Goal: Complete application form

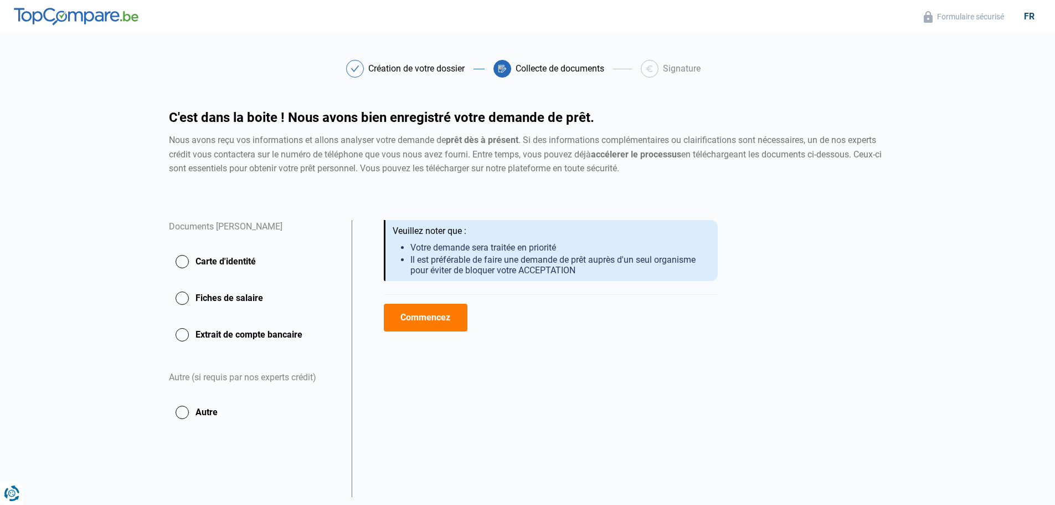
click at [236, 256] on button "Carte d'identité" at bounding box center [253, 262] width 169 height 28
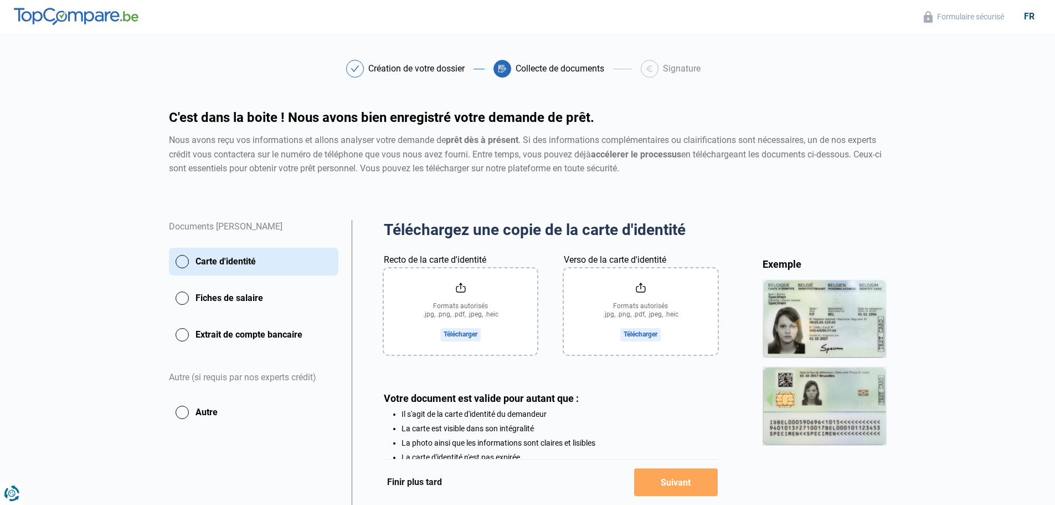
click at [448, 327] on input "Recto de la carte d'identité" at bounding box center [460, 311] width 153 height 86
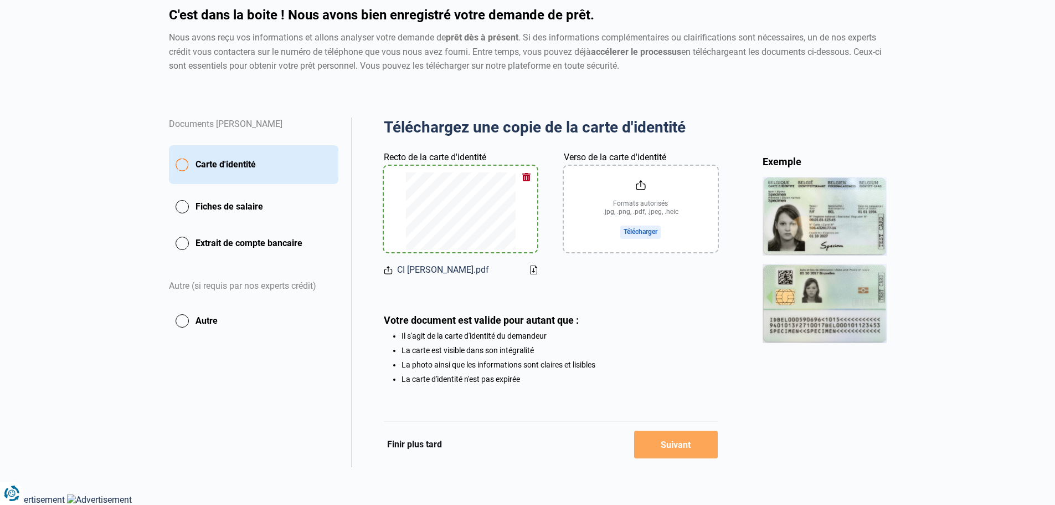
scroll to position [49, 0]
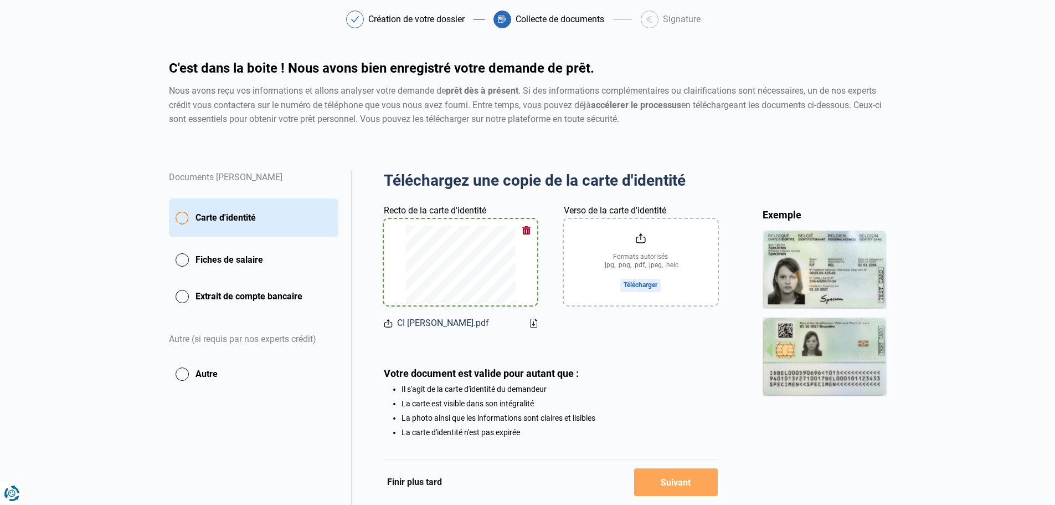
click at [529, 228] on button "button" at bounding box center [526, 230] width 17 height 17
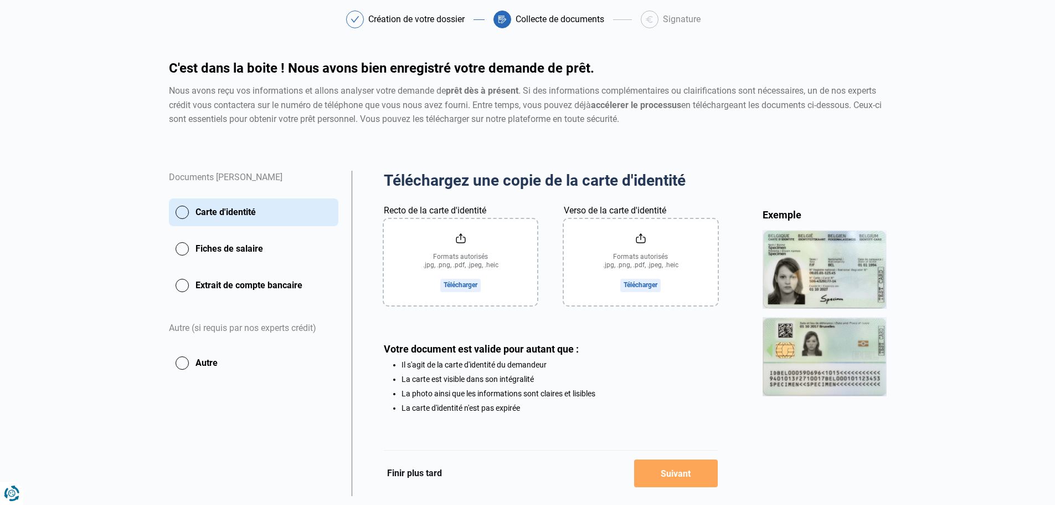
click at [470, 260] on input "Recto de la carte d'identité" at bounding box center [460, 262] width 153 height 86
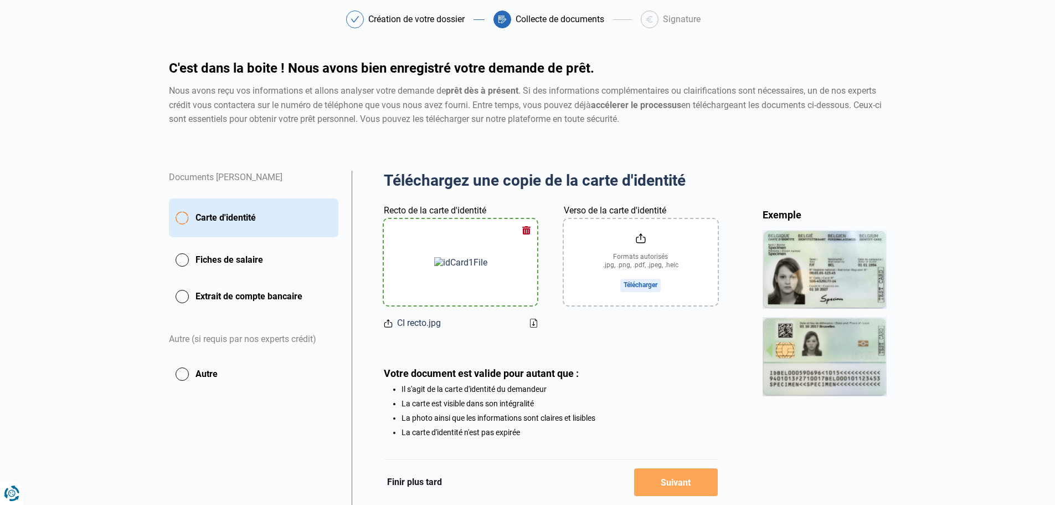
click at [656, 251] on input "Verso de la carte d'identité" at bounding box center [640, 262] width 153 height 86
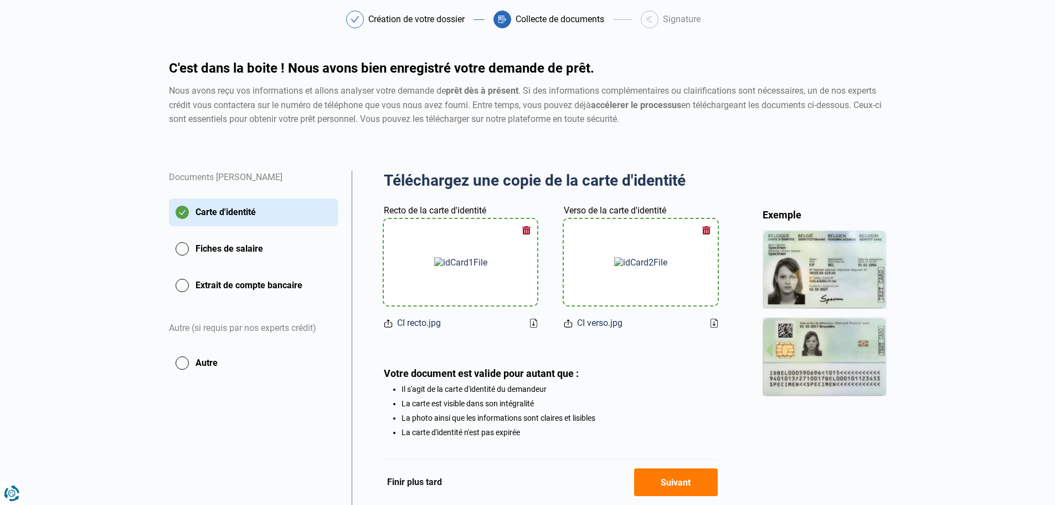
scroll to position [105, 0]
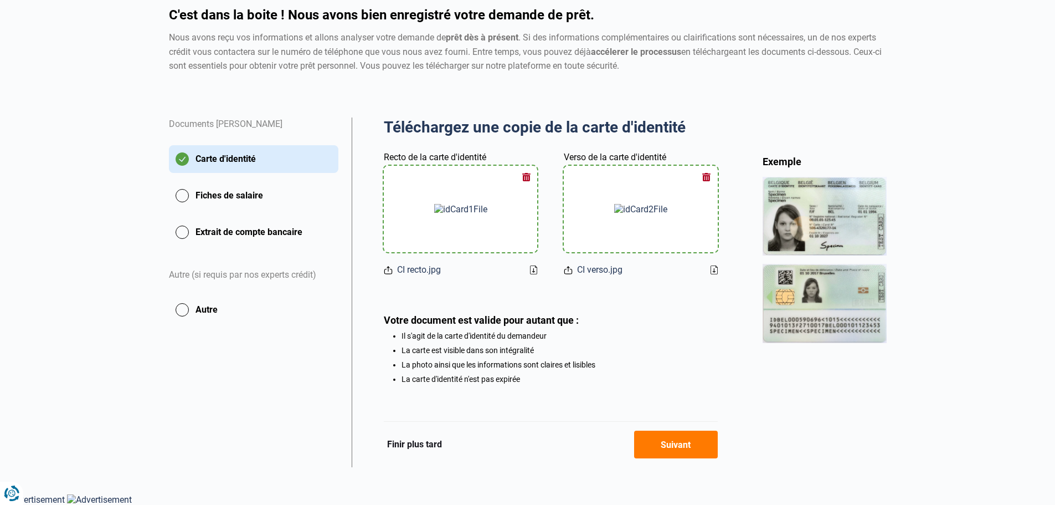
click at [677, 455] on button "Suivant" at bounding box center [676, 444] width 84 height 28
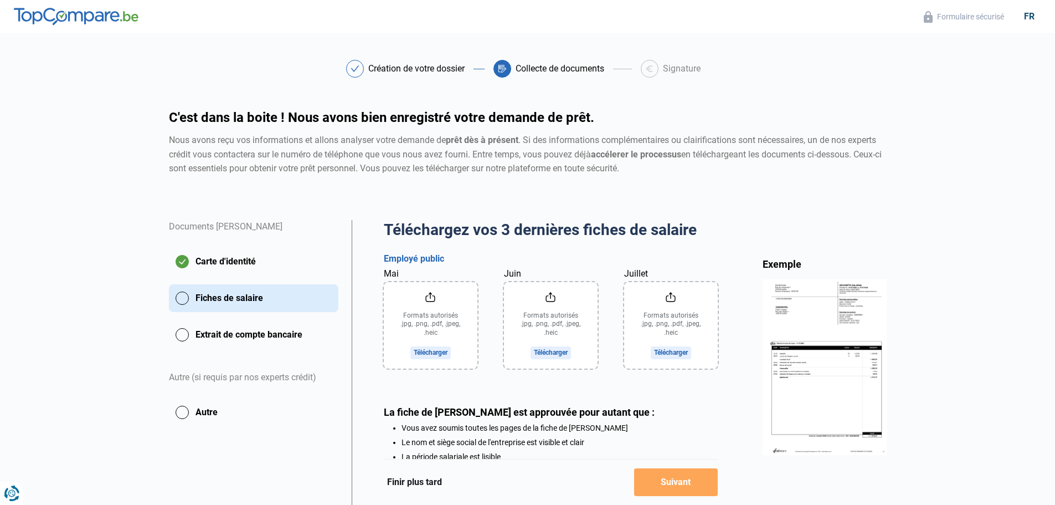
click at [435, 357] on input "Mai" at bounding box center [431, 325] width 94 height 86
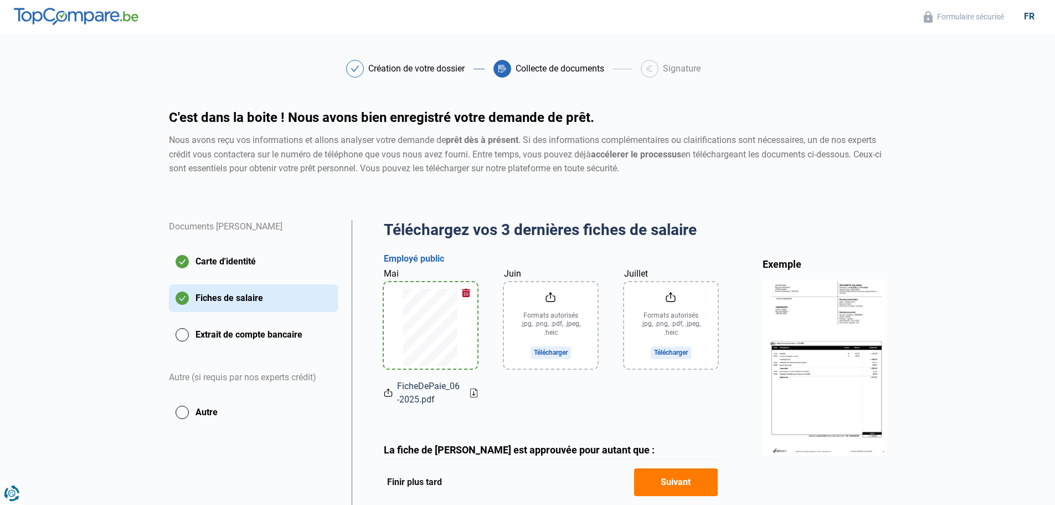
click at [526, 328] on input "Juin" at bounding box center [551, 325] width 94 height 86
click at [645, 316] on input "Juillet" at bounding box center [671, 325] width 94 height 86
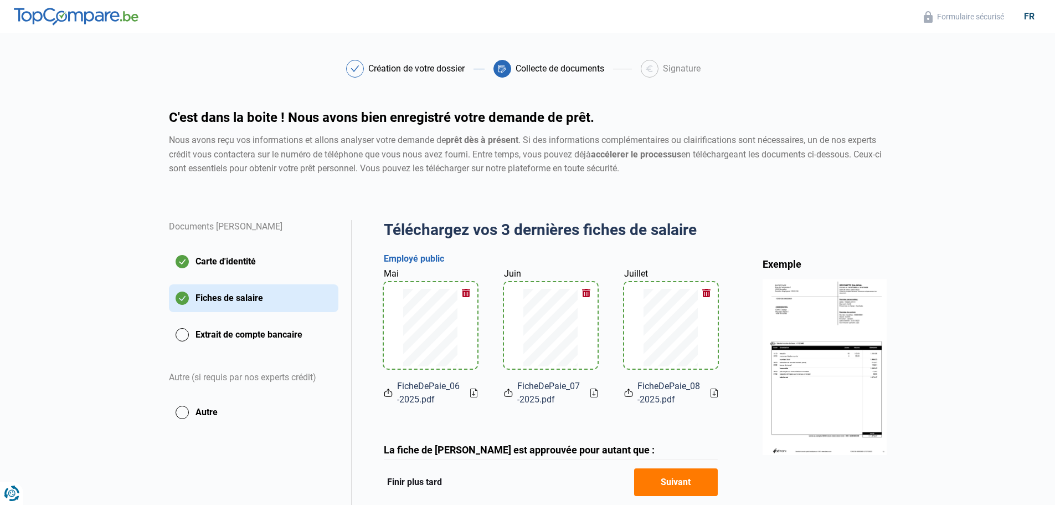
click at [685, 470] on button "Suivant" at bounding box center [676, 482] width 84 height 28
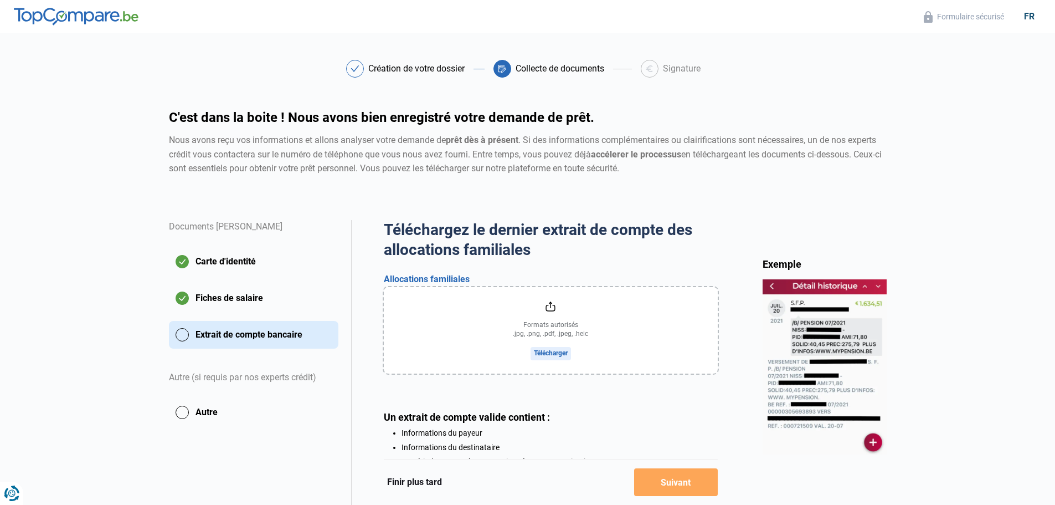
click at [539, 335] on input "file" at bounding box center [551, 330] width 334 height 86
click at [547, 351] on input "file" at bounding box center [551, 330] width 334 height 86
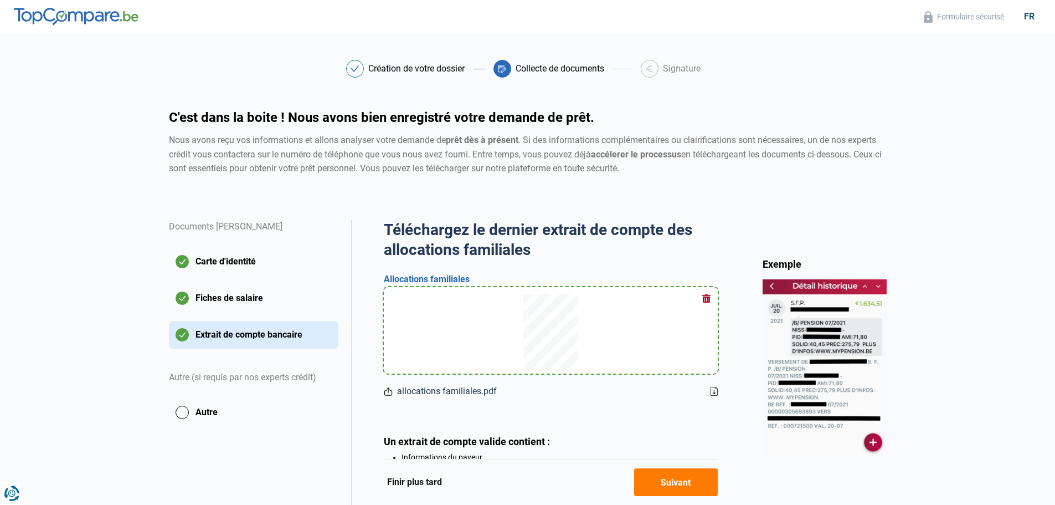
scroll to position [124, 0]
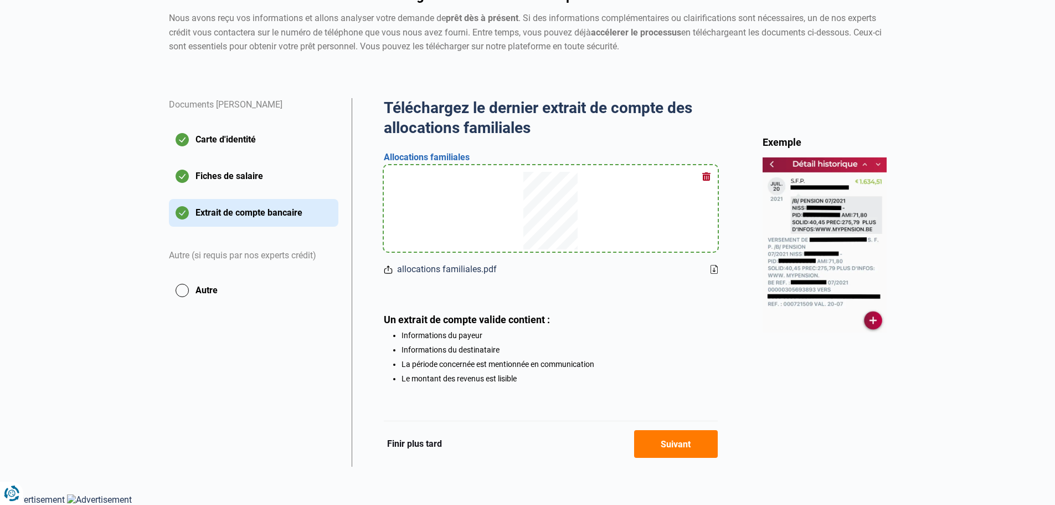
click at [668, 444] on button "Suivant" at bounding box center [676, 444] width 84 height 28
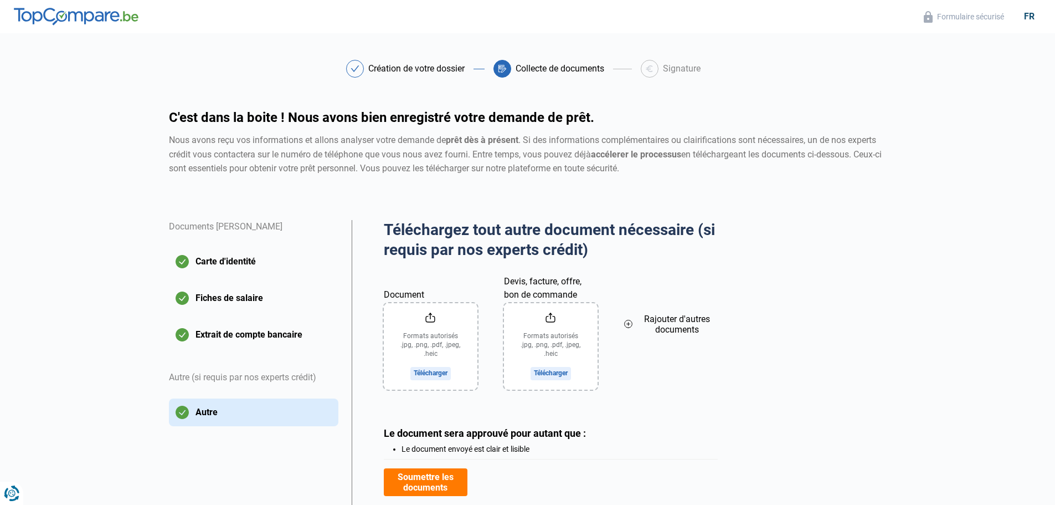
scroll to position [70, 0]
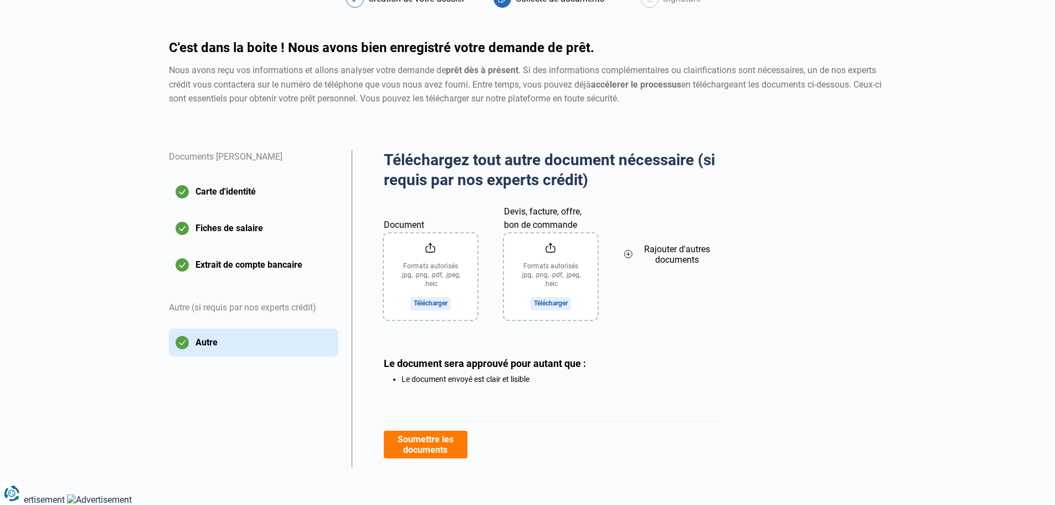
click at [430, 446] on button "Soumettre les documents" at bounding box center [426, 444] width 84 height 28
